Goal: Task Accomplishment & Management: Use online tool/utility

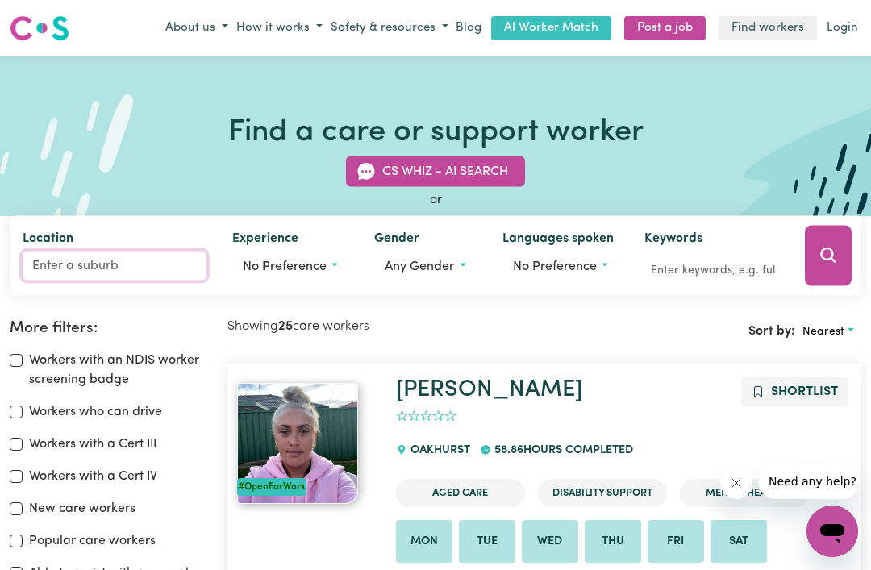
click at [117, 269] on input "Location" at bounding box center [115, 265] width 184 height 29
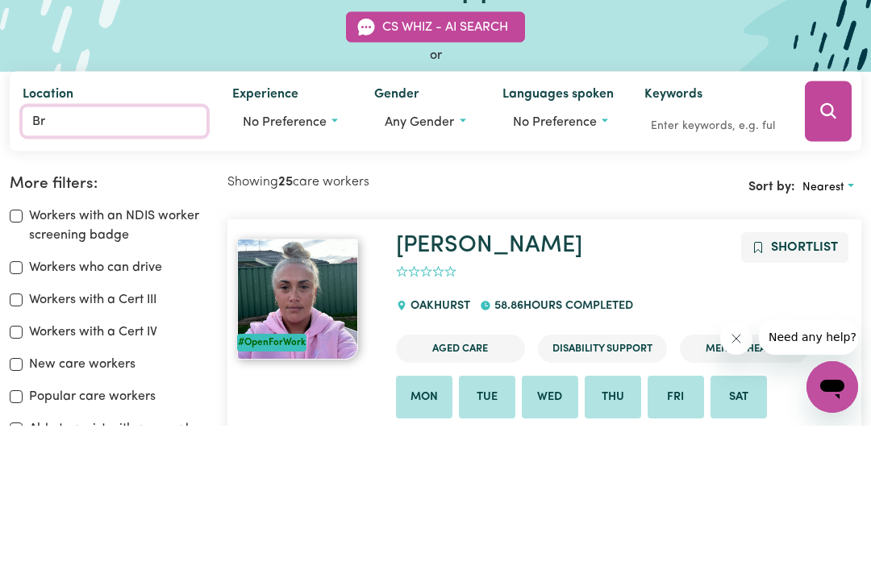
type input "Bri"
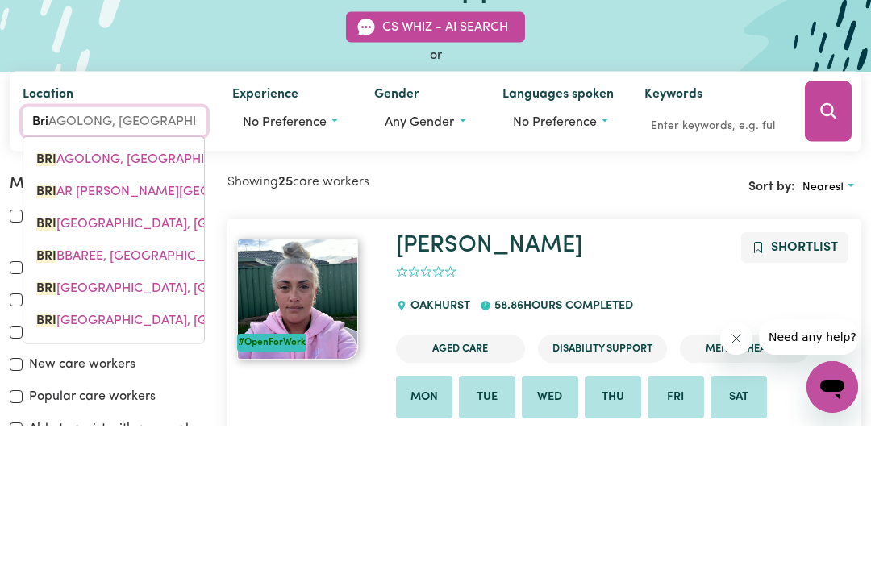
type input "BriAGOLONG, [GEOGRAPHIC_DATA], 3860"
type input "Bris"
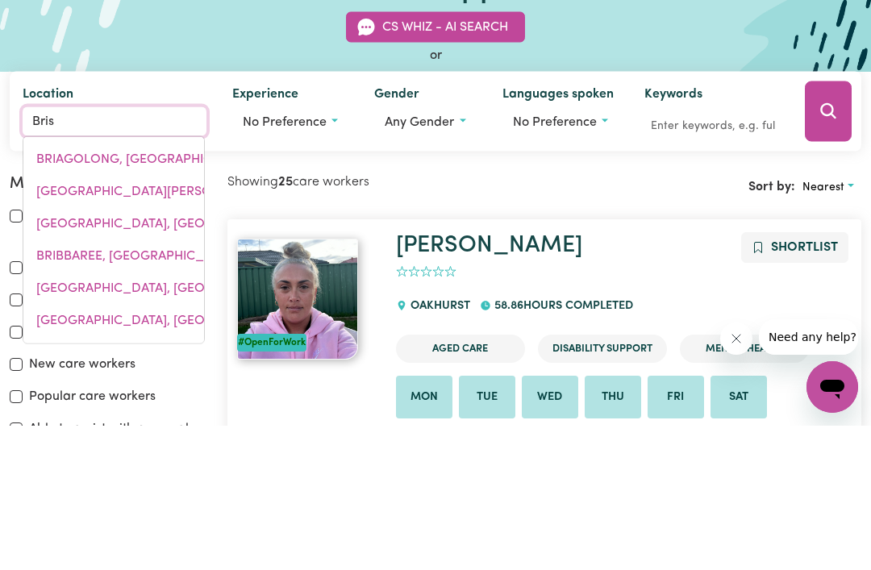
type input "[GEOGRAPHIC_DATA], [GEOGRAPHIC_DATA], 4000"
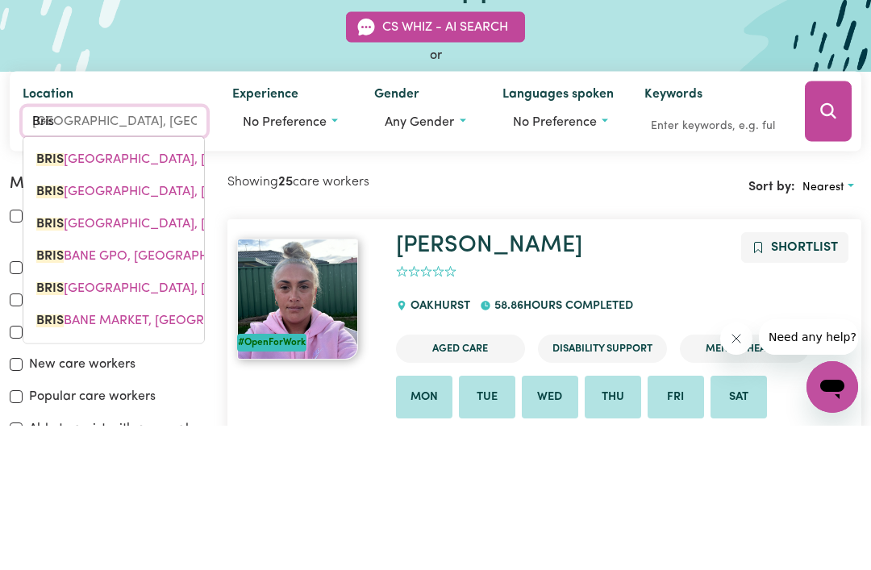
type input "Brisb"
type input "BrisbANE [GEOGRAPHIC_DATA], [GEOGRAPHIC_DATA], 4000"
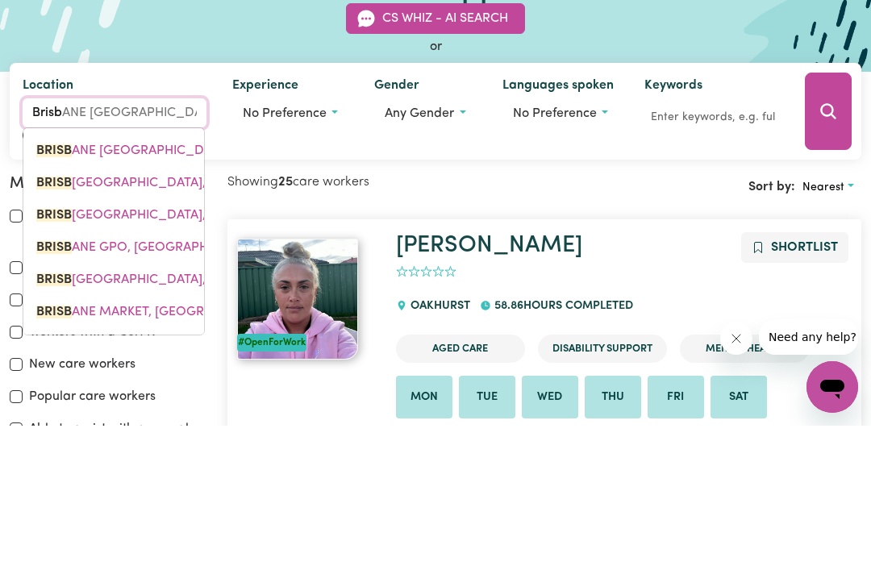
type input "Brisba"
type input "[GEOGRAPHIC_DATA], [GEOGRAPHIC_DATA], 4000"
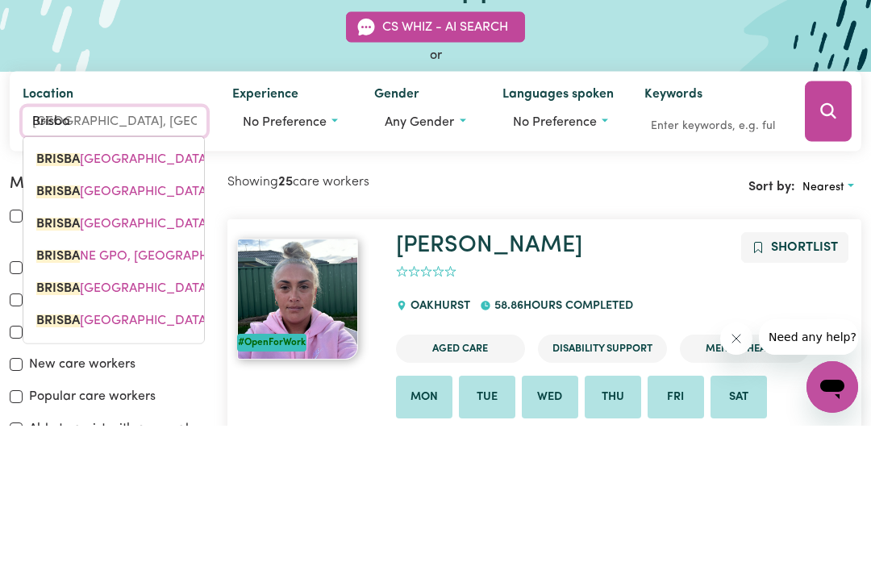
click at [183, 361] on span "[GEOGRAPHIC_DATA], [GEOGRAPHIC_DATA], 4000" at bounding box center [210, 367] width 349 height 13
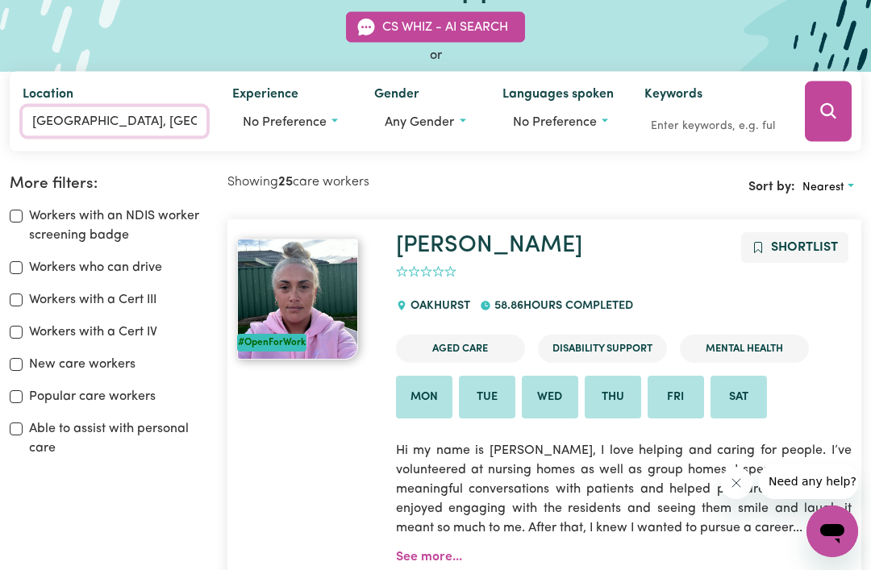
click at [189, 125] on input "[GEOGRAPHIC_DATA], [GEOGRAPHIC_DATA]" at bounding box center [115, 120] width 184 height 29
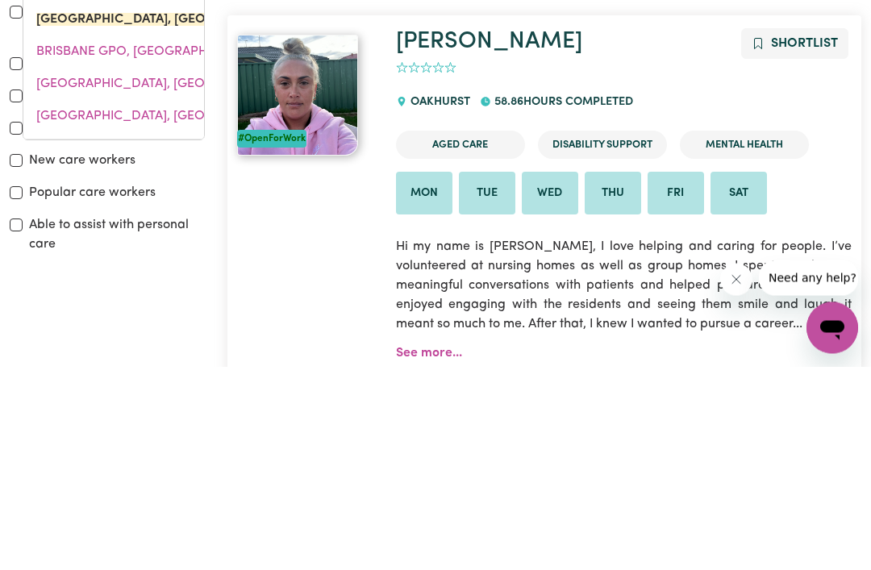
click at [169, 249] on span "BRISBANE GPO, [GEOGRAPHIC_DATA], 4000" at bounding box center [168, 255] width 265 height 13
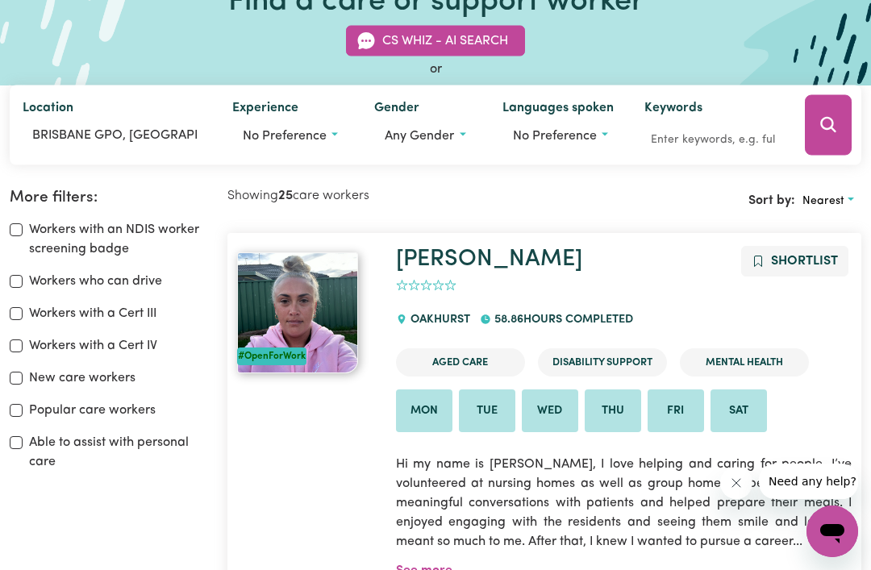
scroll to position [0, 0]
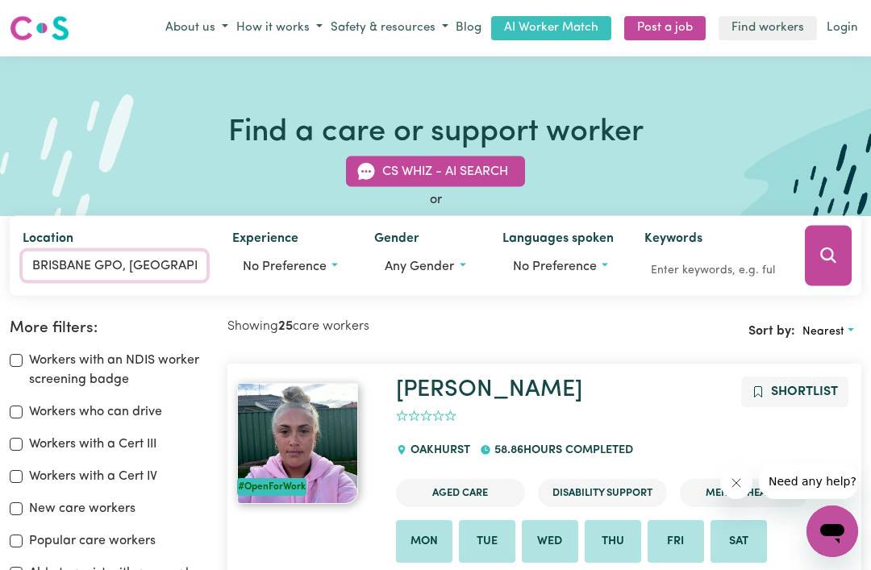
click at [138, 266] on input "BRISBANE GPO, [GEOGRAPHIC_DATA]" at bounding box center [115, 265] width 184 height 29
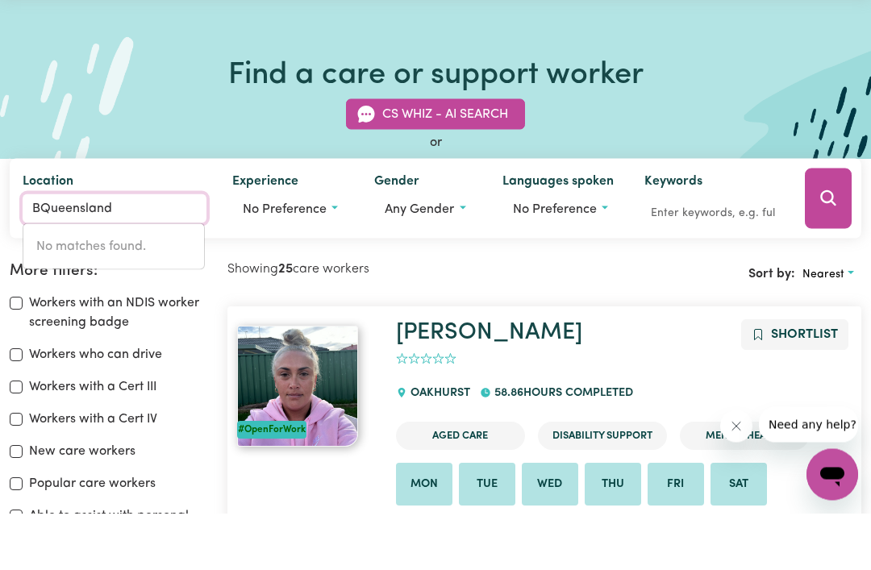
click at [177, 251] on input "BQueensland" at bounding box center [115, 265] width 184 height 29
type input "B"
type input "Gri"
type input "[PERSON_NAME], [GEOGRAPHIC_DATA], 4503"
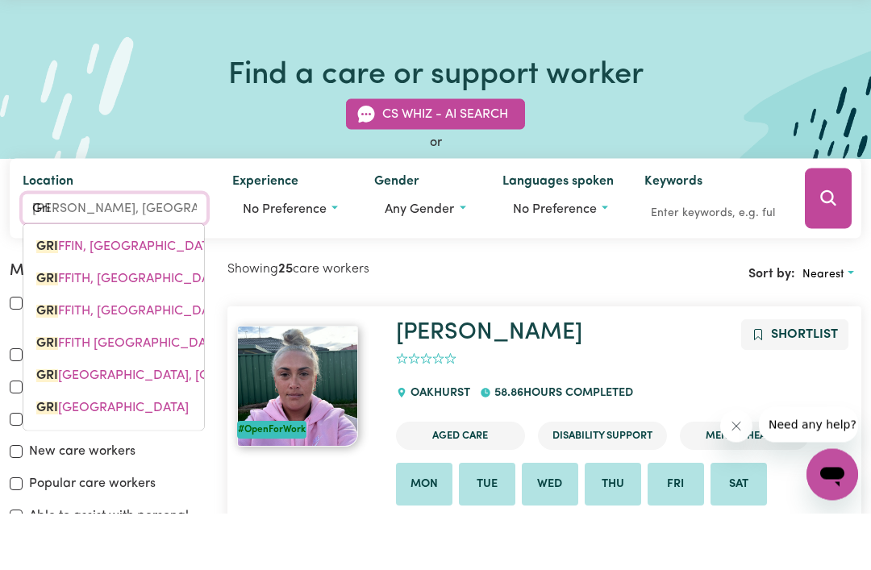
type input "Grif"
type input "[PERSON_NAME], [GEOGRAPHIC_DATA], 4503"
type input "Griff"
type input "[PERSON_NAME], [GEOGRAPHIC_DATA], 4503"
click at [178, 297] on span "GRIFF IN, [GEOGRAPHIC_DATA], 4503" at bounding box center [147, 303] width 222 height 13
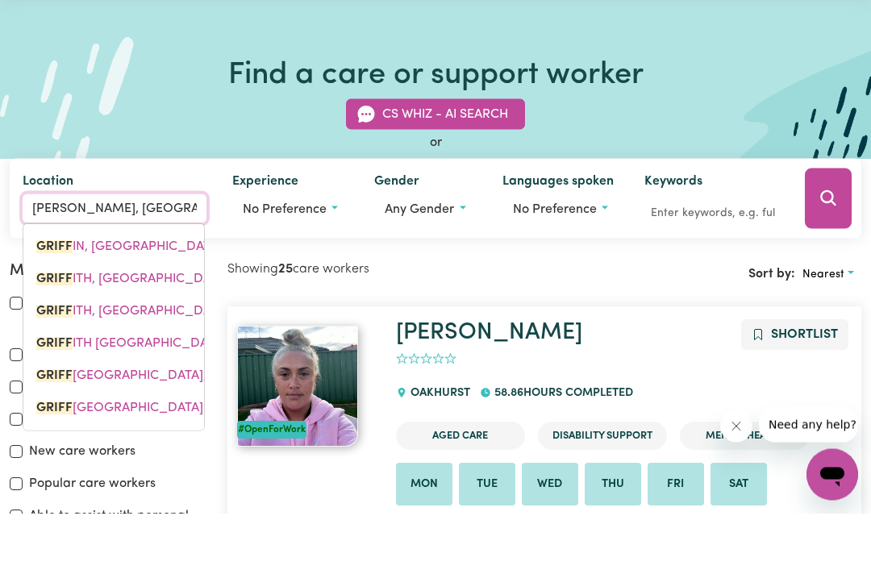
scroll to position [57, 0]
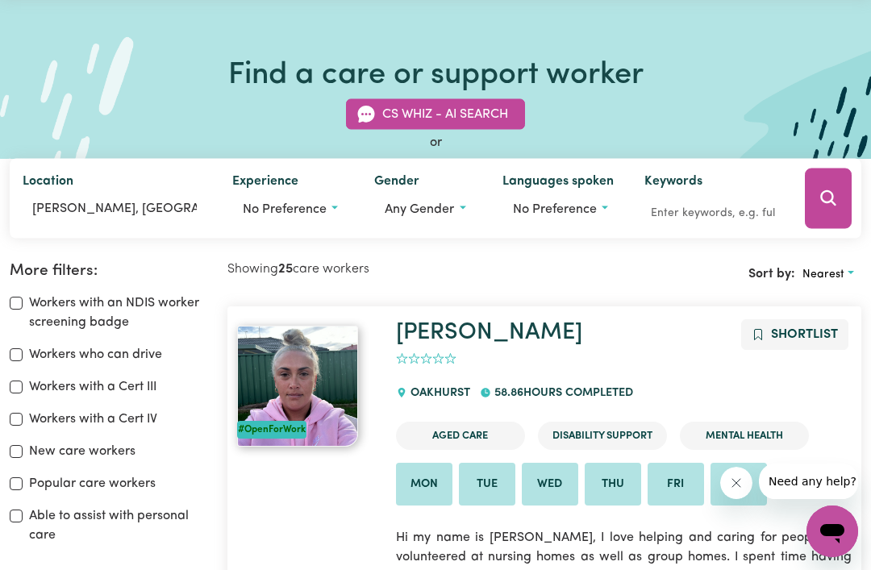
click at [823, 202] on icon "Search" at bounding box center [827, 197] width 15 height 15
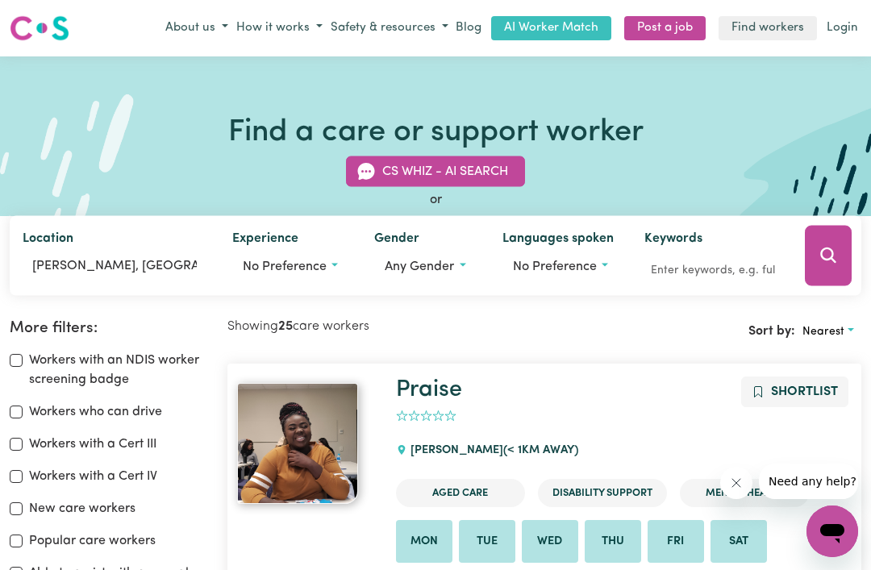
click at [224, 28] on button "About us" at bounding box center [196, 28] width 71 height 27
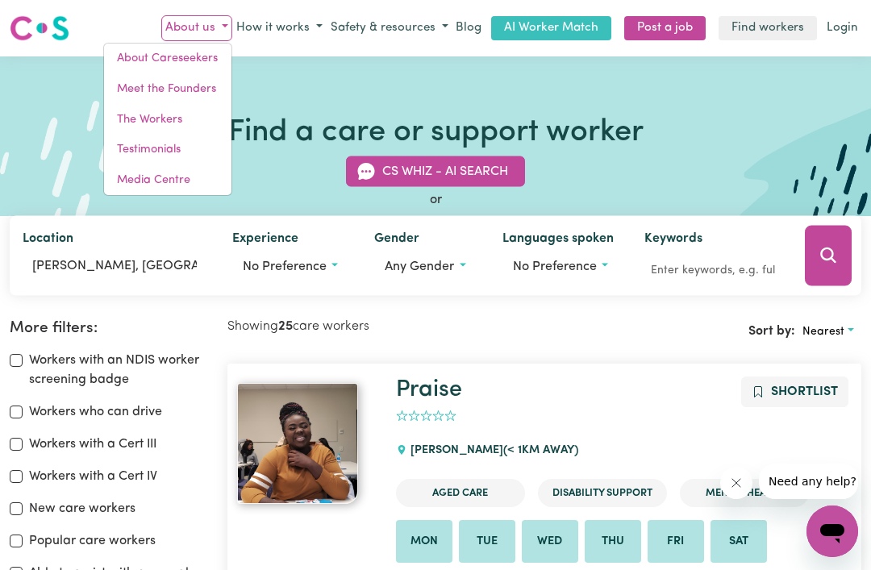
click at [177, 124] on link "The Workers" at bounding box center [167, 120] width 127 height 31
